Goal: Information Seeking & Learning: Check status

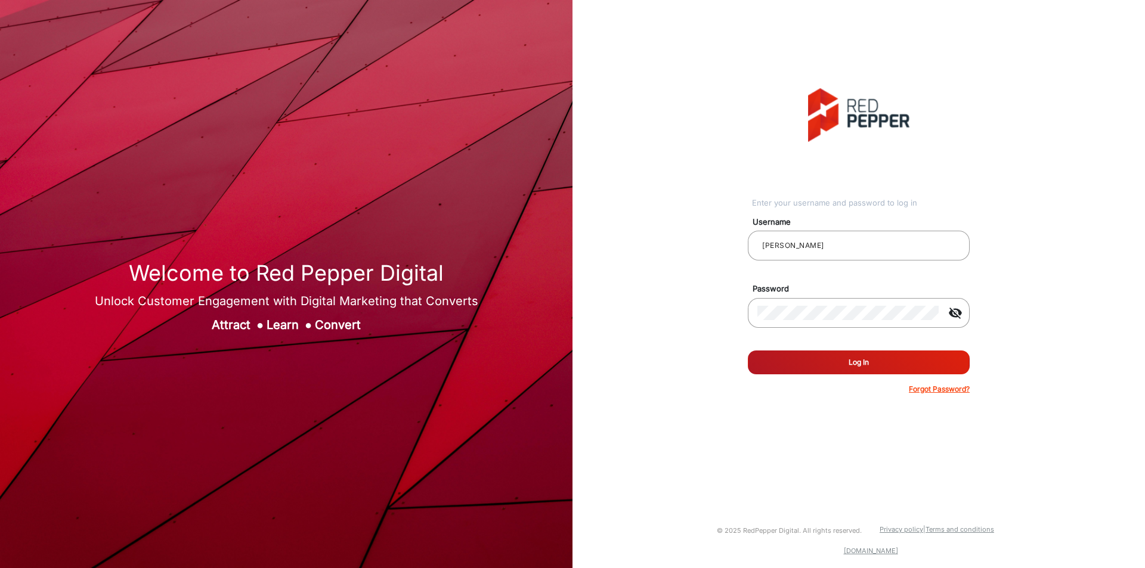
click at [907, 357] on button "Log In" at bounding box center [859, 363] width 222 height 24
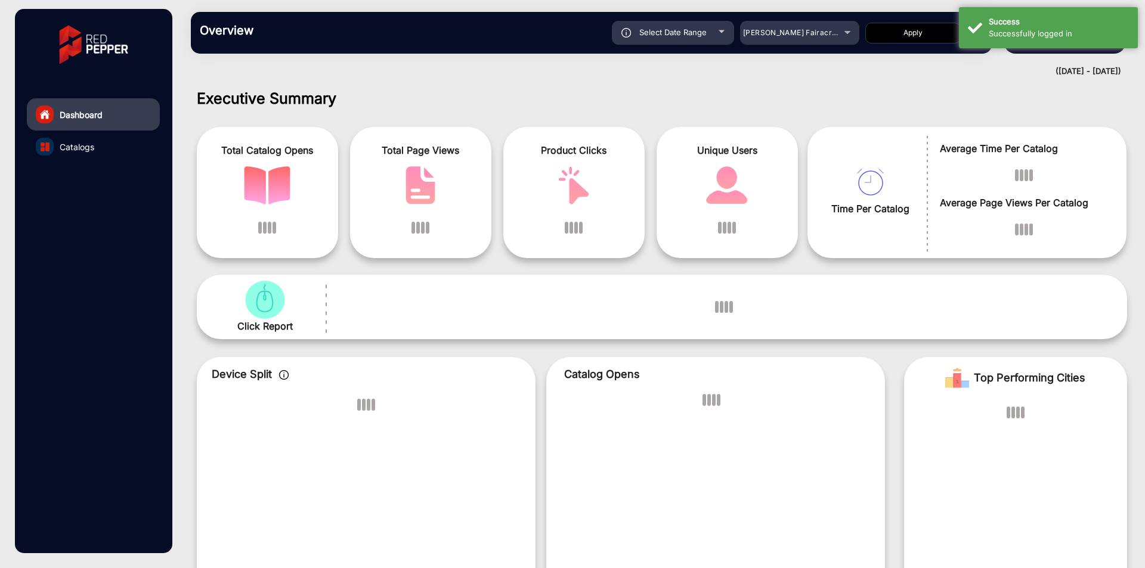
scroll to position [9, 0]
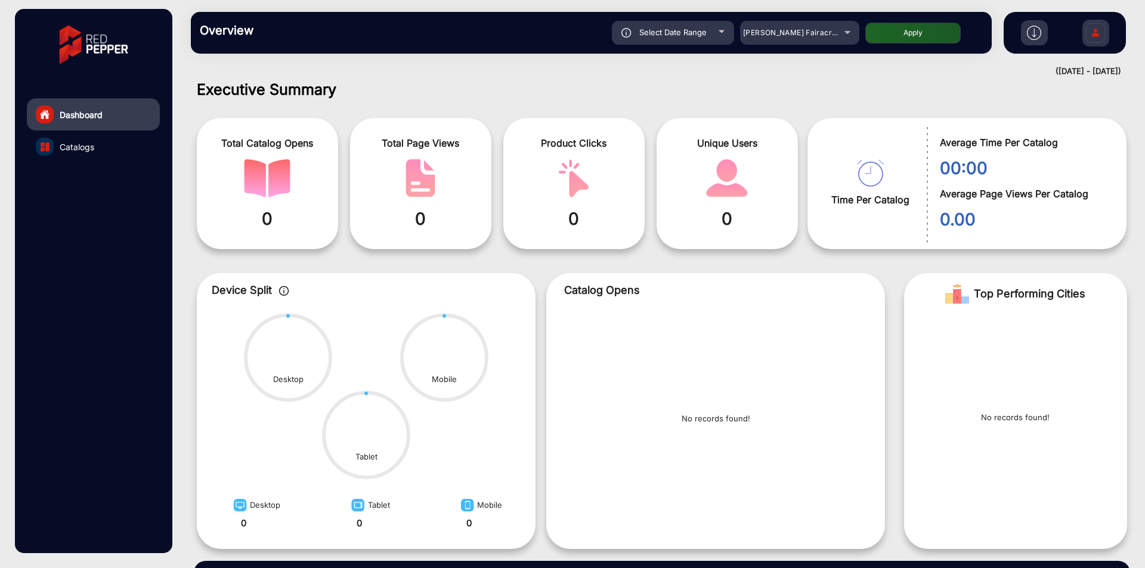
click at [817, 48] on div "Overview Reports Understand what makes your customers tick and learn how they a…" at bounding box center [591, 33] width 801 height 42
click at [820, 36] on span "Adams Fairacre Farms" at bounding box center [802, 32] width 118 height 9
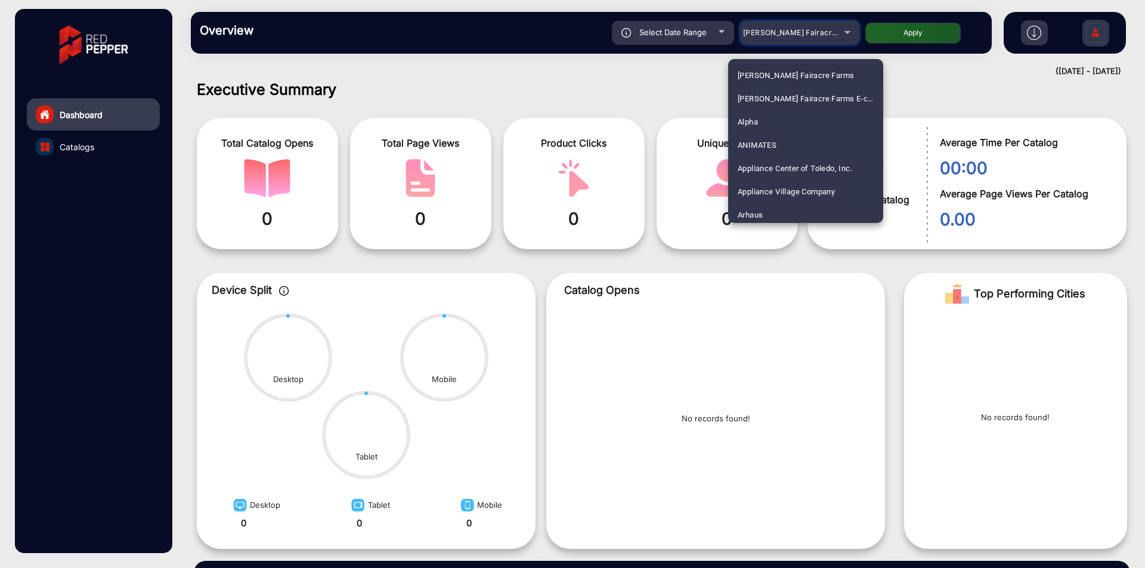
scroll to position [1353, 0]
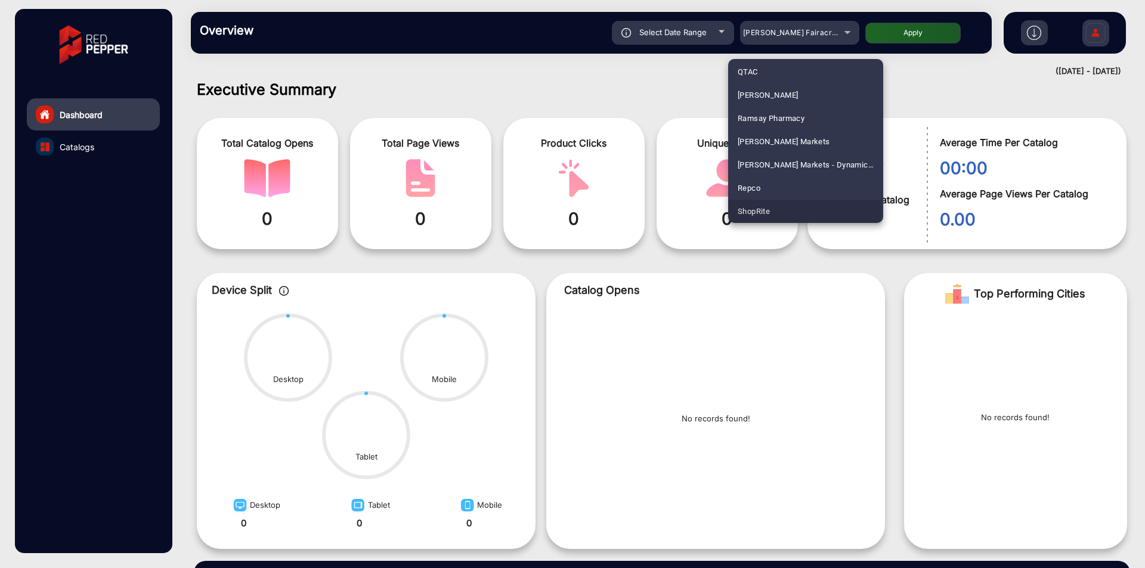
click at [763, 212] on span "ShopRite" at bounding box center [754, 211] width 32 height 23
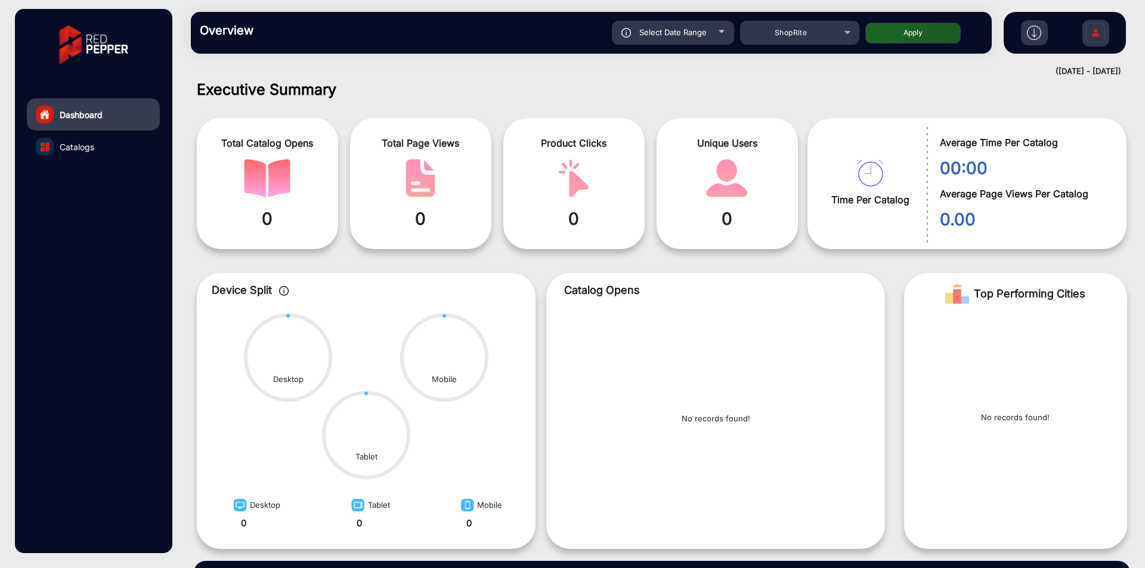
click at [701, 25] on div "Select Date Range" at bounding box center [673, 33] width 122 height 24
type input "8/11/2025"
type input "8/17/2025"
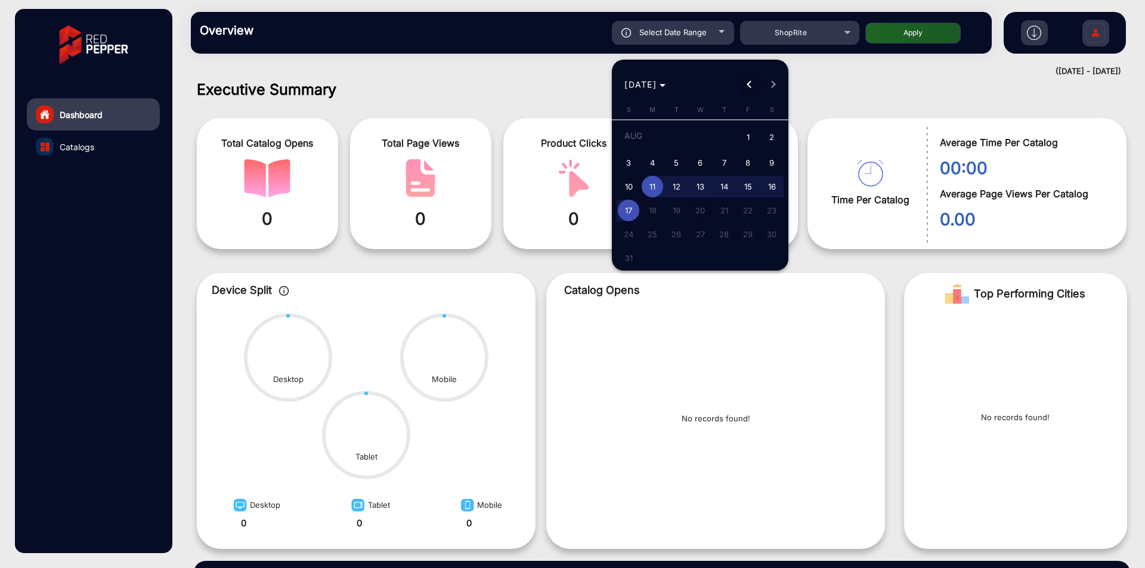
click at [744, 84] on span "Previous month" at bounding box center [750, 85] width 24 height 24
click at [763, 81] on span "Next month" at bounding box center [774, 85] width 24 height 24
click at [738, 75] on span "Previous month" at bounding box center [750, 85] width 24 height 24
click at [683, 164] on span "1" at bounding box center [676, 159] width 21 height 21
type input "[DATE]"
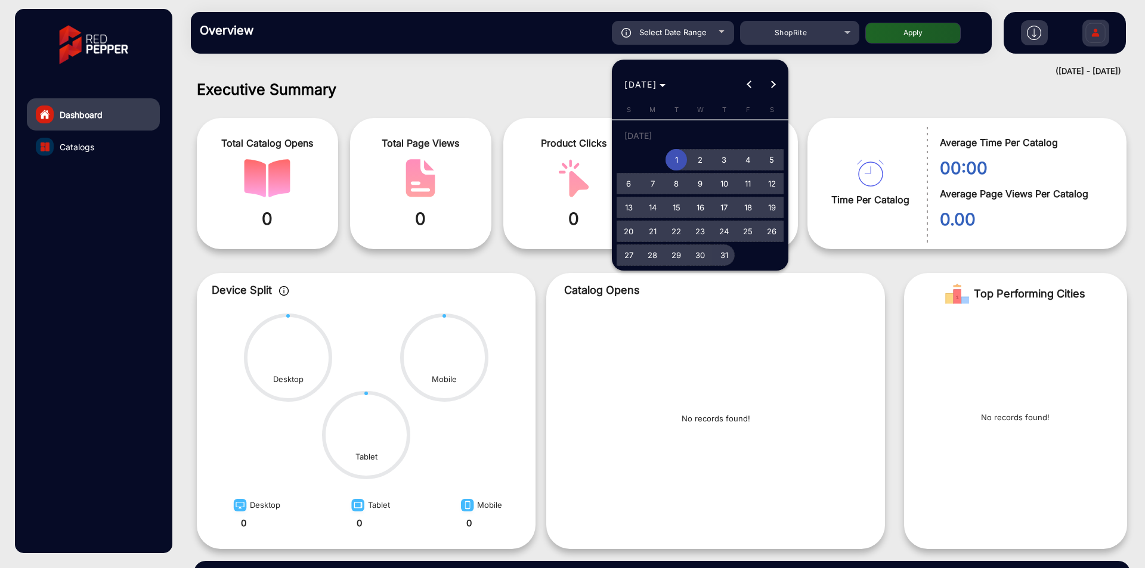
click at [723, 256] on span "31" at bounding box center [723, 255] width 21 height 21
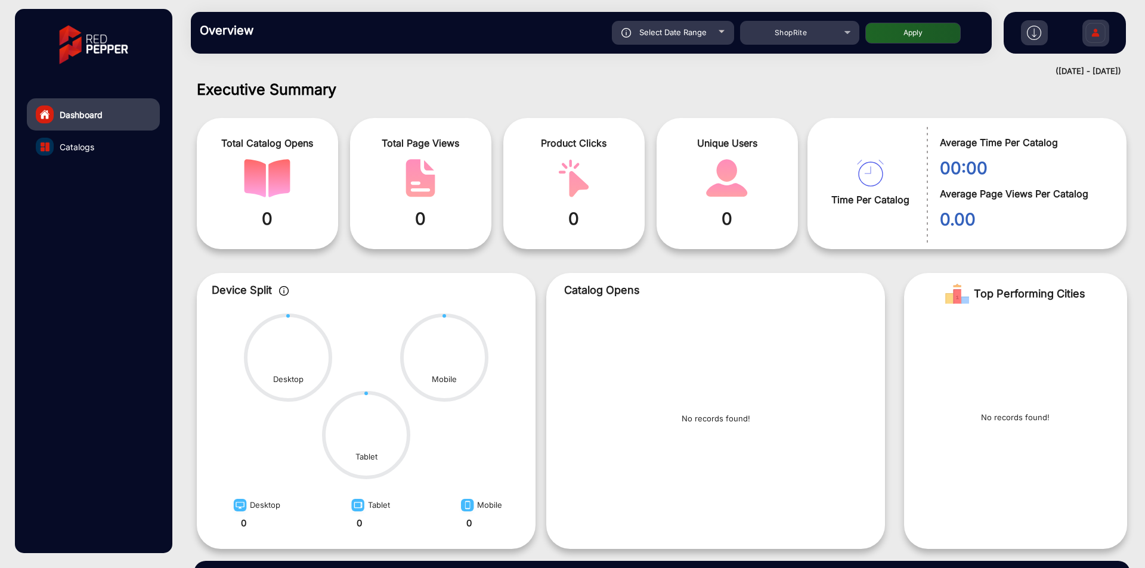
type input "[DATE]"
click at [913, 28] on button "Apply" at bounding box center [912, 33] width 95 height 21
type input "[DATE]"
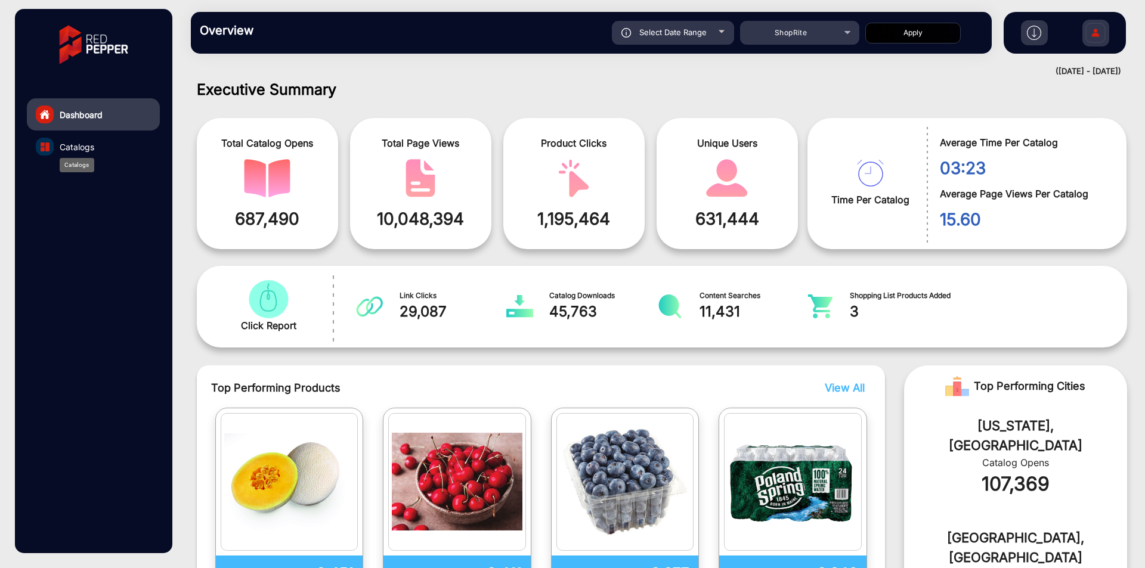
click at [81, 147] on span "Catalogs" at bounding box center [77, 147] width 35 height 13
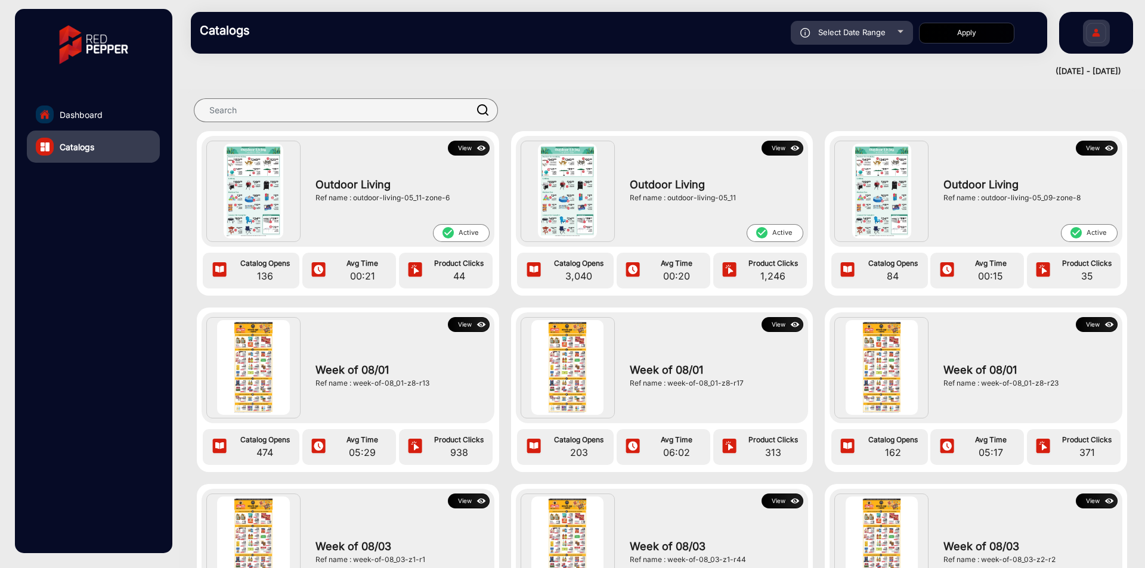
click at [472, 147] on button "View" at bounding box center [469, 148] width 42 height 15
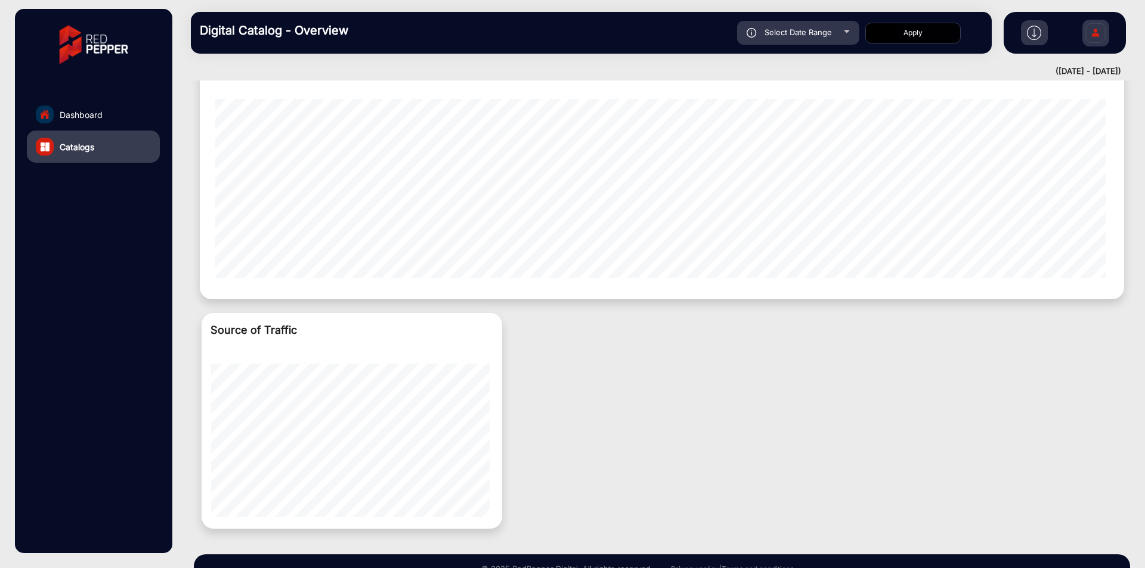
scroll to position [477, 0]
